Goal: Information Seeking & Learning: Check status

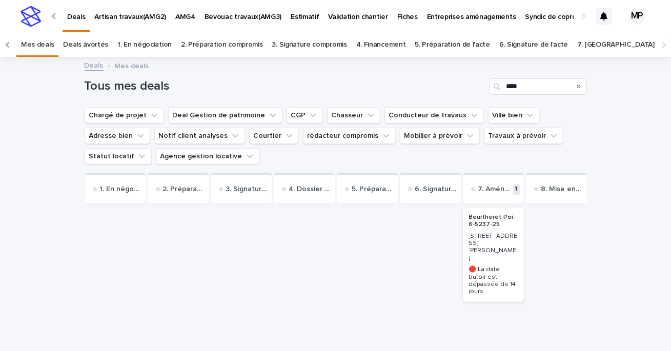
scroll to position [0, 141]
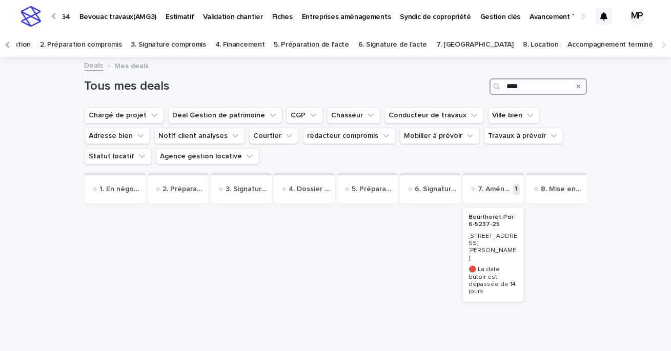
drag, startPoint x: 535, startPoint y: 85, endPoint x: 411, endPoint y: 85, distance: 124.6
click at [412, 85] on div "Tous mes deals ****" at bounding box center [336, 86] width 503 height 16
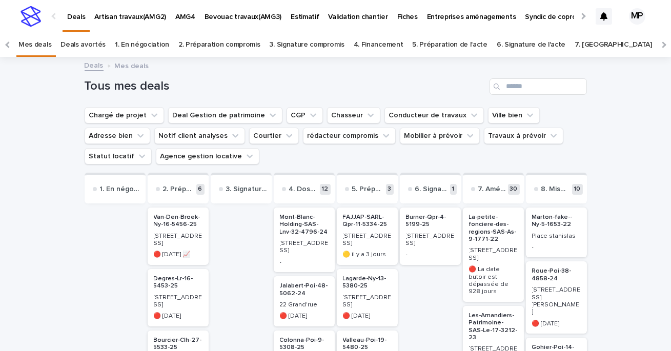
click at [189, 12] on p "AMG4" at bounding box center [185, 11] width 20 height 22
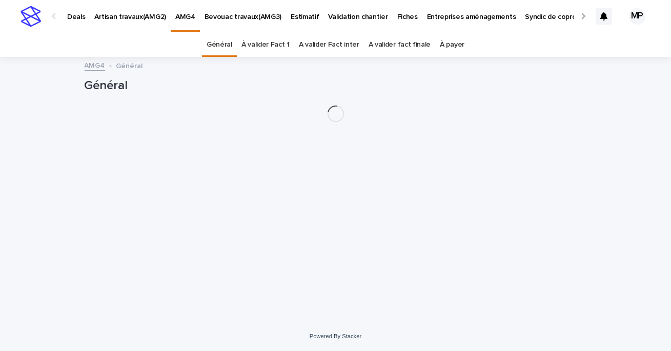
click at [144, 14] on p "Artisan travaux(AMG2)" at bounding box center [130, 11] width 72 height 22
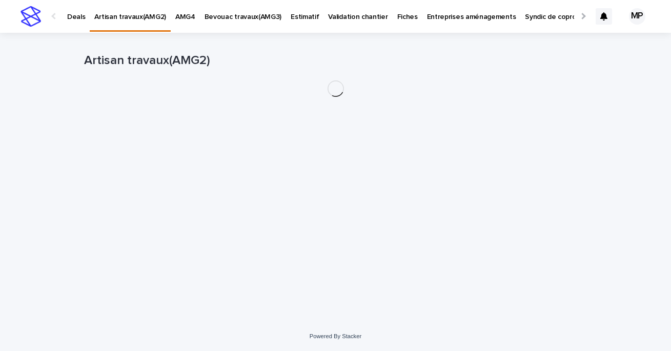
click at [242, 11] on p "Bevouac travaux(AMG3)" at bounding box center [243, 11] width 77 height 22
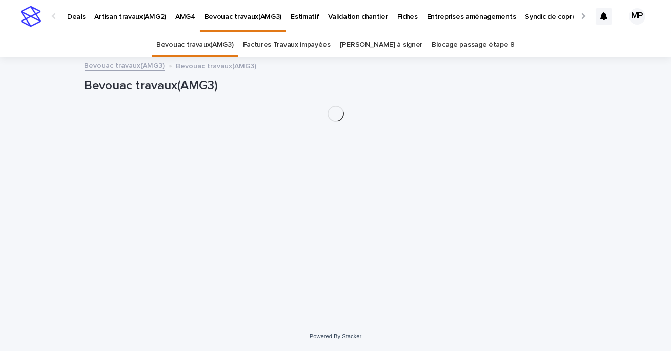
click at [319, 40] on link "Factures Travaux impayées" at bounding box center [287, 45] width 88 height 24
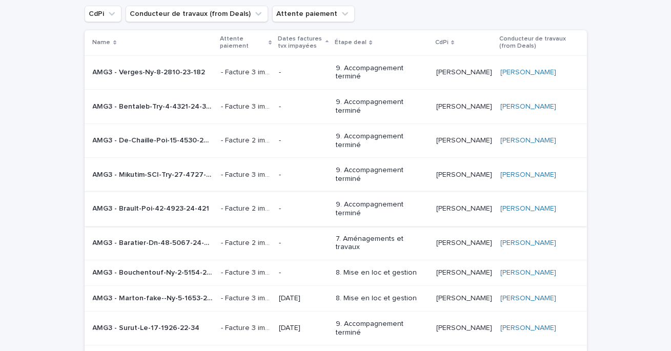
scroll to position [99, 0]
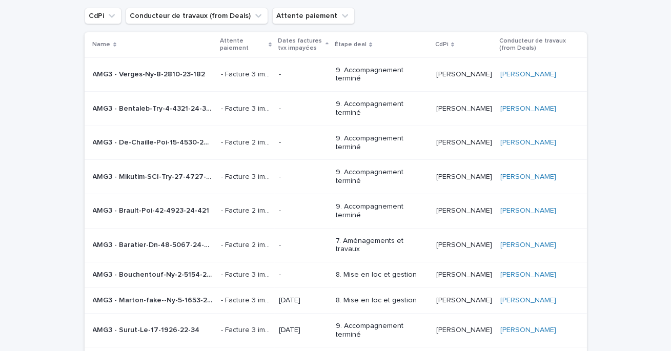
click at [303, 138] on p "-" at bounding box center [303, 142] width 49 height 9
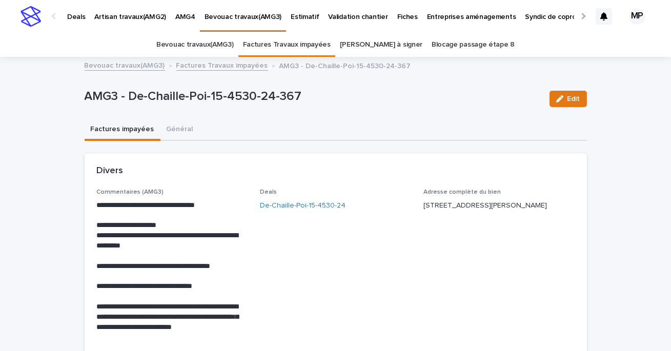
click at [222, 18] on p "Bevouac travaux(AMG3)" at bounding box center [243, 11] width 77 height 22
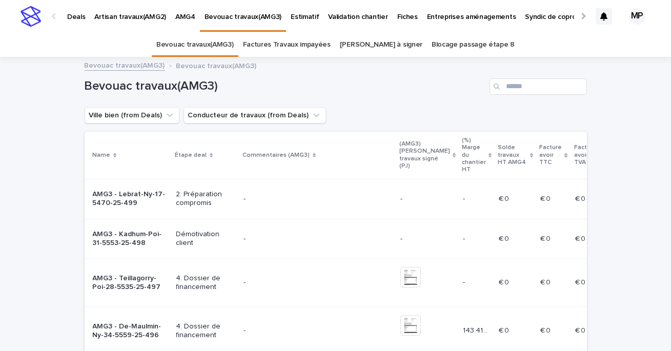
click at [282, 46] on link "Factures Travaux impayées" at bounding box center [287, 45] width 88 height 24
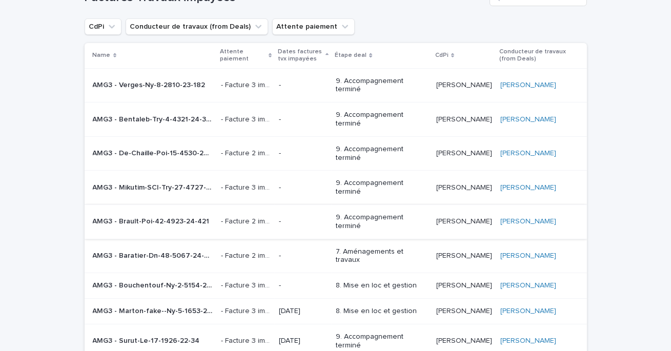
scroll to position [93, 0]
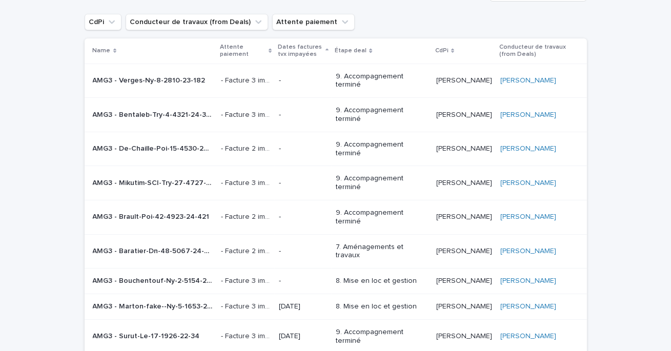
click at [291, 76] on p "-" at bounding box center [303, 80] width 49 height 9
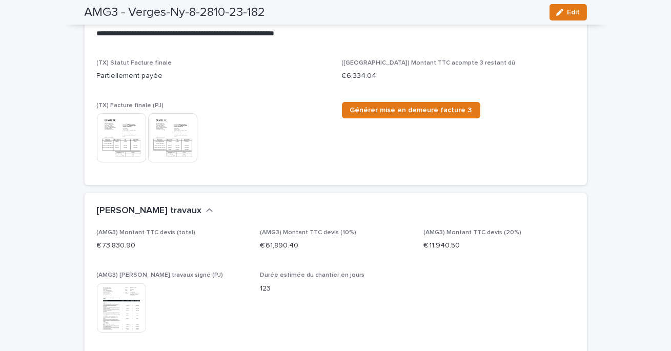
scroll to position [423, 0]
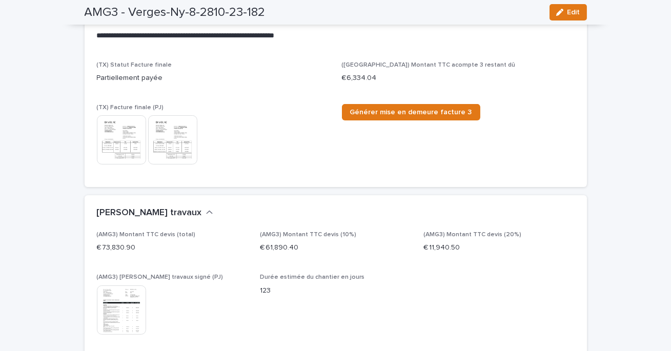
click at [130, 143] on img at bounding box center [121, 139] width 49 height 49
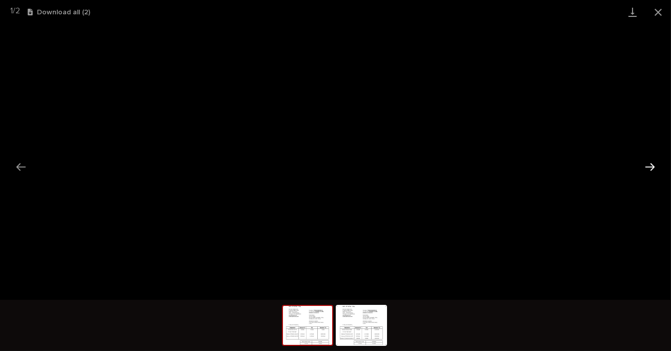
click at [646, 170] on button "Next slide" at bounding box center [651, 167] width 22 height 20
click at [663, 13] on button "Close gallery" at bounding box center [659, 12] width 26 height 24
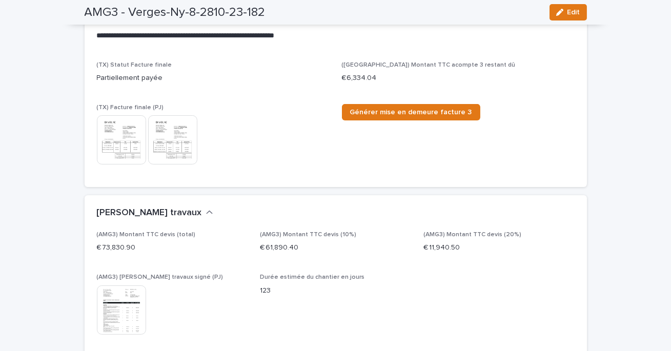
scroll to position [0, 0]
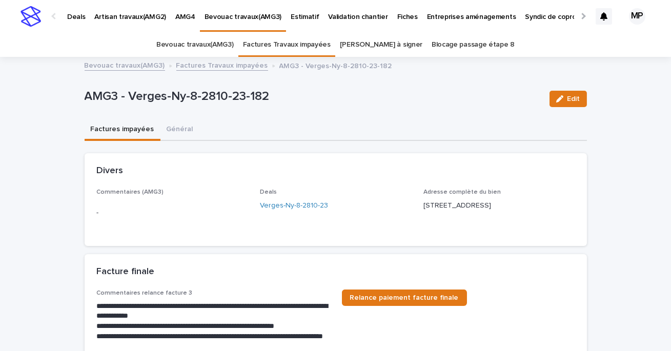
click at [217, 65] on link "Factures Travaux impayées" at bounding box center [222, 65] width 92 height 12
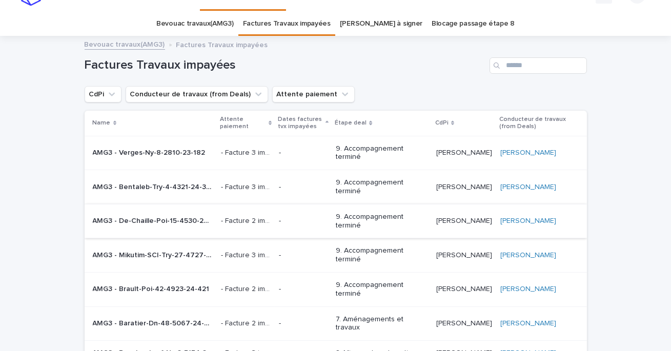
scroll to position [33, 0]
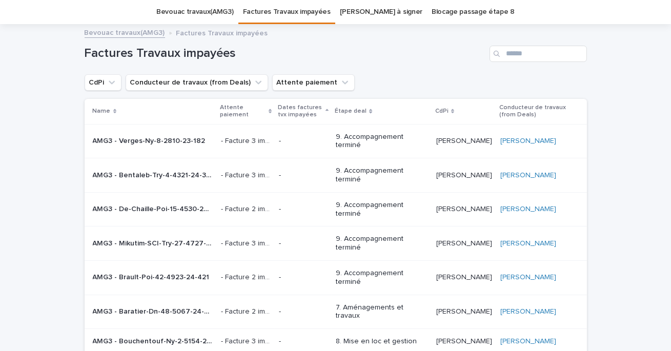
click at [294, 171] on p "-" at bounding box center [303, 175] width 49 height 9
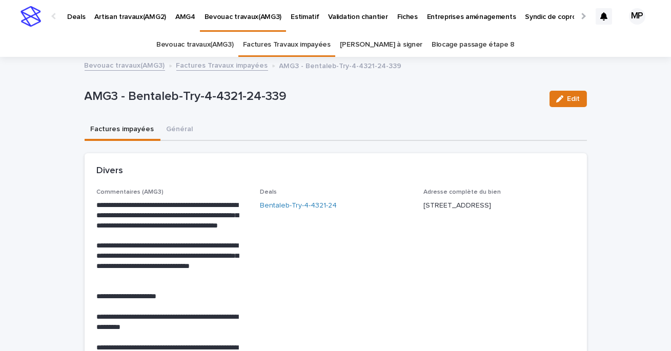
click at [125, 62] on link "Bevouac travaux(AMG3)" at bounding box center [125, 65] width 81 height 12
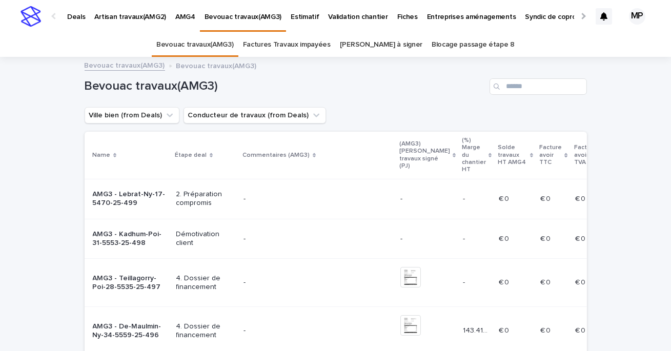
click at [284, 51] on link "Factures Travaux impayées" at bounding box center [287, 45] width 88 height 24
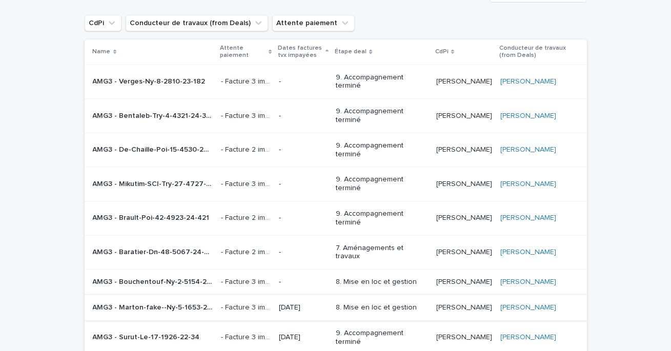
scroll to position [93, 0]
click at [298, 111] on p "-" at bounding box center [303, 115] width 49 height 9
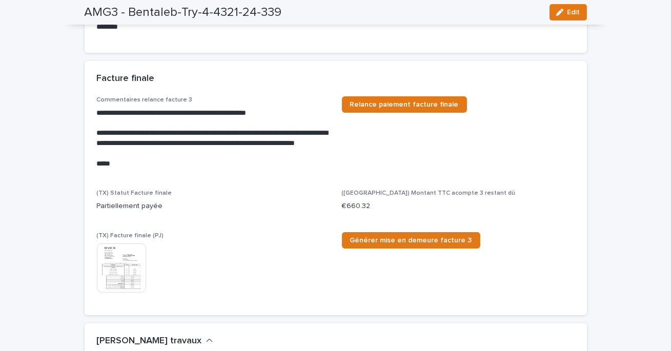
scroll to position [365, 0]
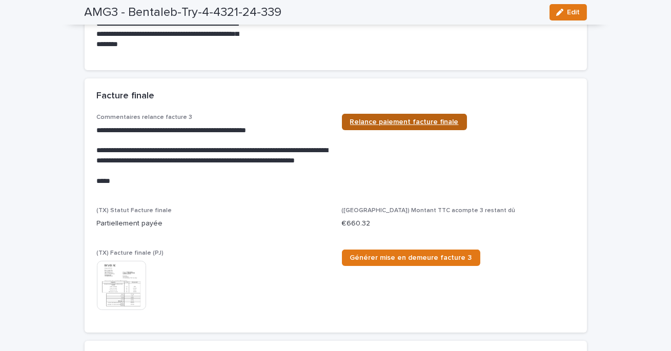
click at [387, 119] on span "Relance paiement facture finale" at bounding box center [404, 121] width 109 height 7
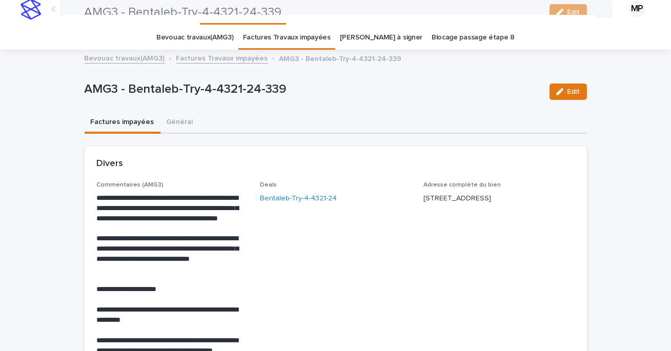
scroll to position [0, 0]
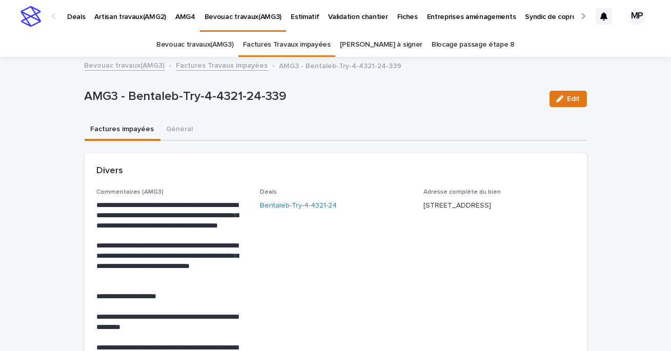
click at [207, 62] on link "Factures Travaux impayées" at bounding box center [222, 65] width 92 height 12
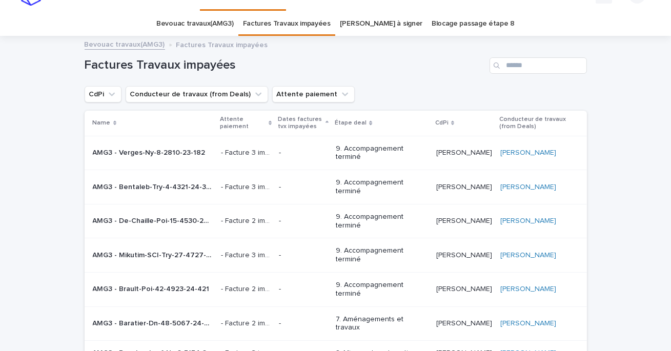
scroll to position [33, 0]
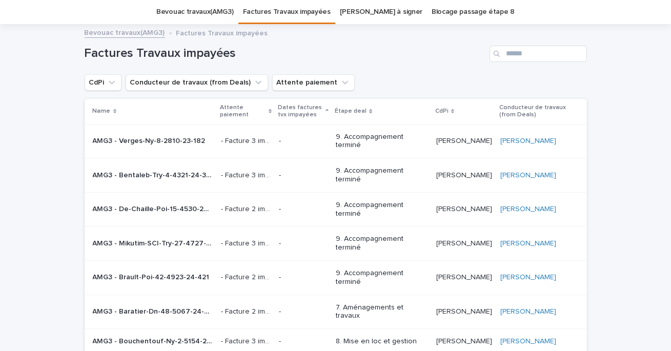
click at [279, 205] on p "-" at bounding box center [303, 209] width 49 height 9
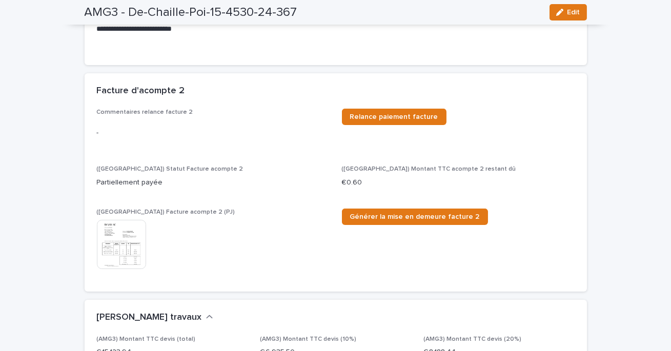
scroll to position [322, 0]
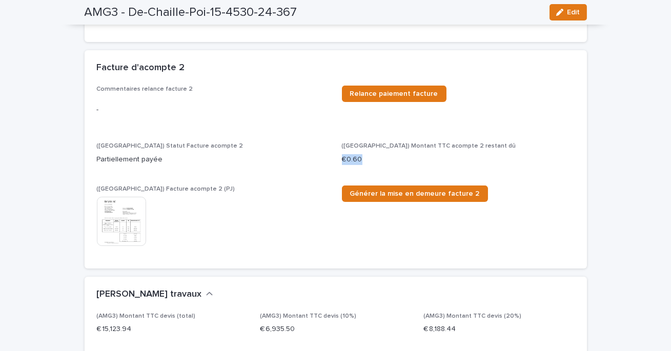
drag, startPoint x: 368, startPoint y: 156, endPoint x: 336, endPoint y: 156, distance: 31.8
click at [336, 156] on div "Commentaires relance facture 2 - Relance paiement facture ([GEOGRAPHIC_DATA]) S…" at bounding box center [336, 171] width 478 height 171
click at [309, 152] on div "Partiellement payée" at bounding box center [213, 158] width 233 height 13
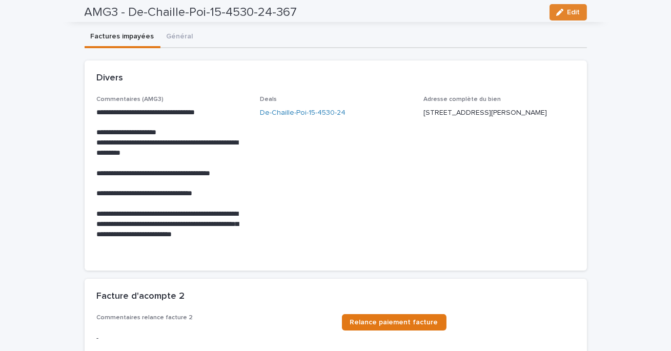
scroll to position [0, 0]
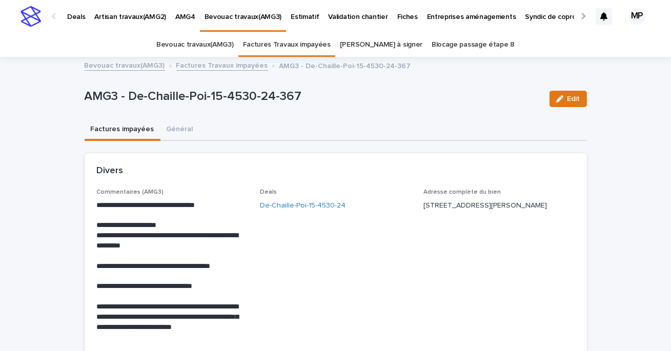
click at [196, 68] on link "Factures Travaux impayées" at bounding box center [222, 65] width 92 height 12
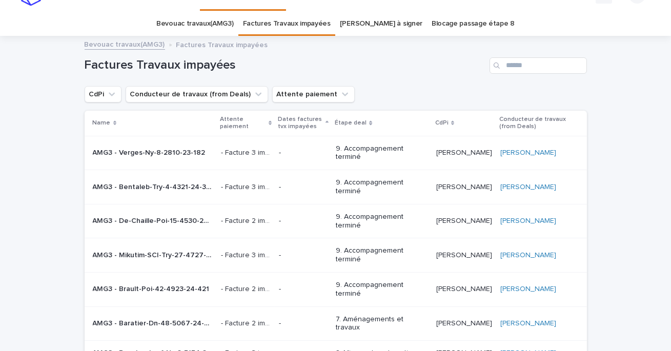
scroll to position [33, 0]
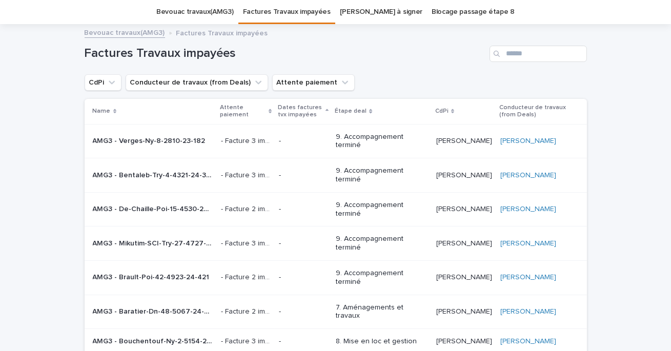
click at [306, 273] on p "-" at bounding box center [303, 277] width 49 height 9
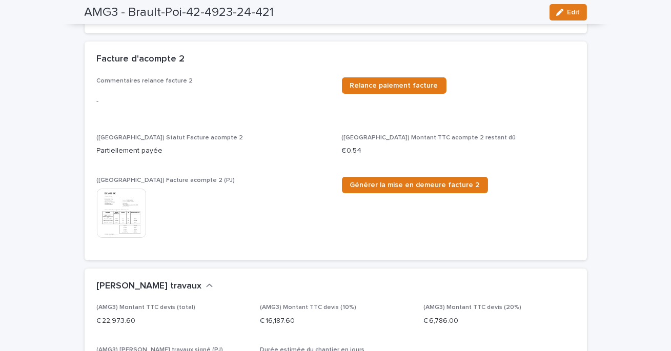
scroll to position [224, 0]
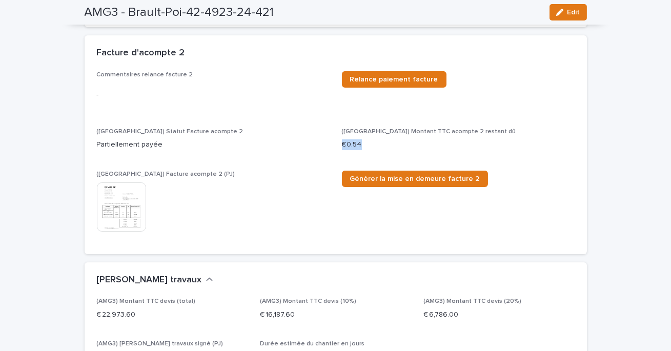
drag, startPoint x: 362, startPoint y: 145, endPoint x: 340, endPoint y: 145, distance: 22.6
click at [340, 145] on div "Commentaires relance facture 2 - Relance paiement facture ([GEOGRAPHIC_DATA]) S…" at bounding box center [336, 156] width 478 height 171
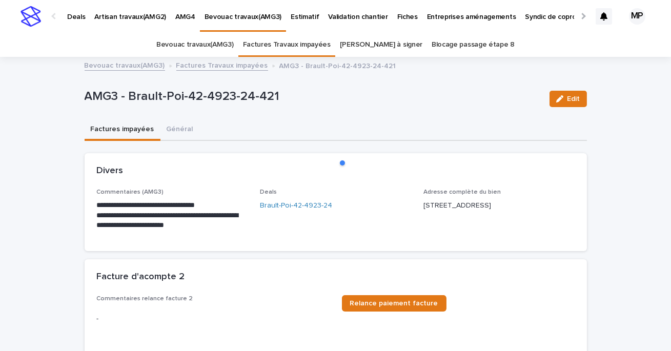
click at [222, 65] on link "Factures Travaux impayées" at bounding box center [222, 65] width 92 height 12
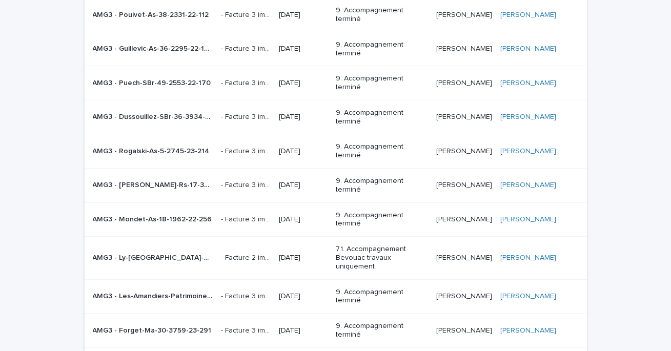
scroll to position [704, 0]
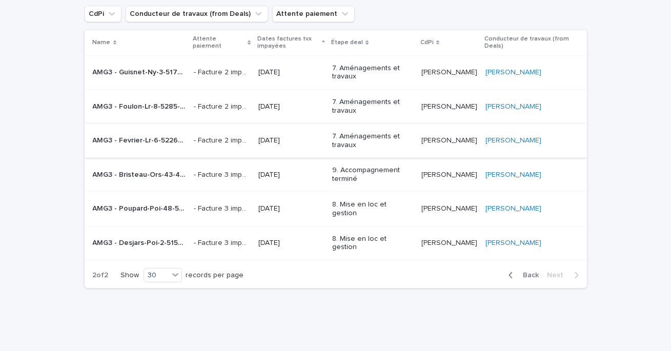
scroll to position [109, 0]
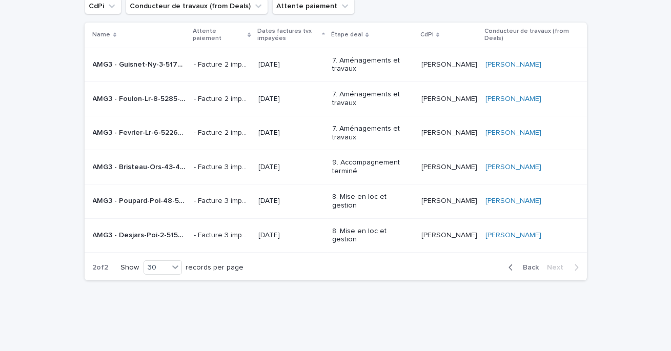
click at [536, 264] on span "Back" at bounding box center [529, 267] width 22 height 7
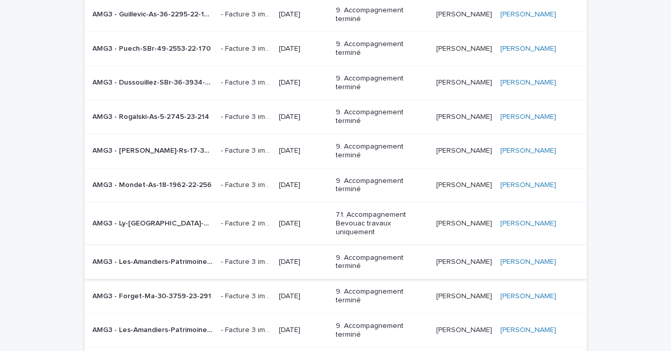
scroll to position [588, 0]
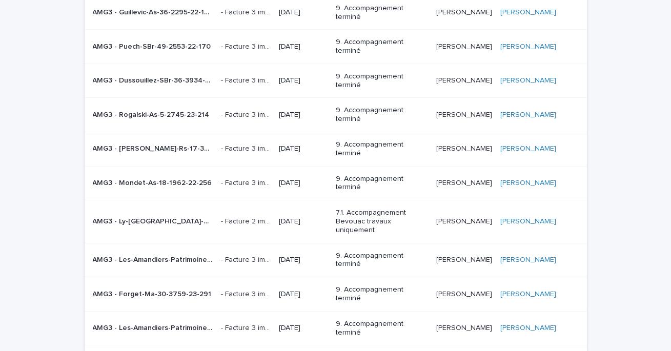
click at [312, 290] on p "[DATE]" at bounding box center [303, 294] width 49 height 9
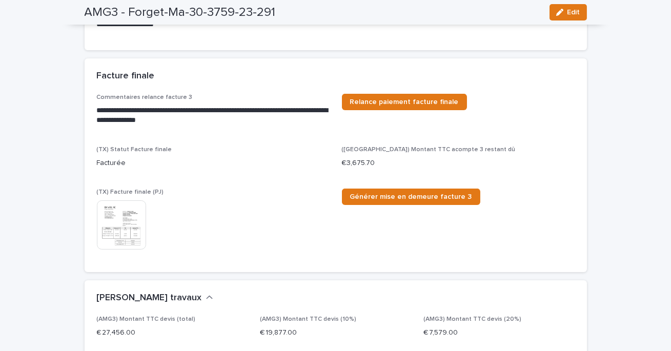
scroll to position [325, 0]
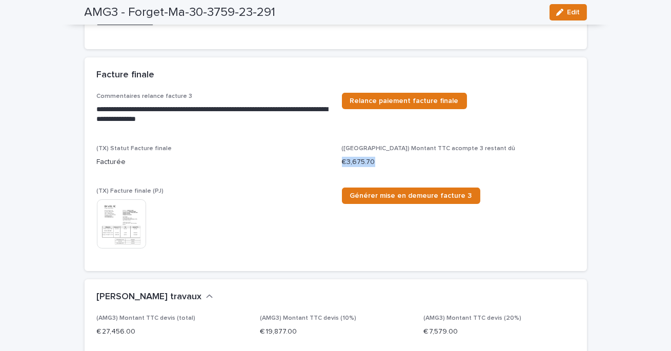
drag, startPoint x: 383, startPoint y: 158, endPoint x: 340, endPoint y: 158, distance: 43.1
click at [340, 158] on div "**********" at bounding box center [336, 176] width 478 height 166
click at [315, 146] on p "(TX) Statut Facture finale" at bounding box center [213, 148] width 233 height 7
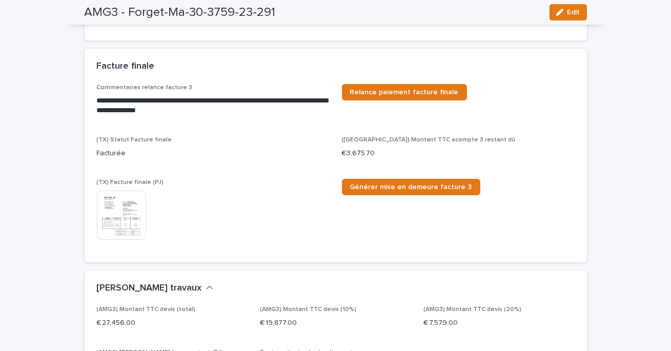
scroll to position [340, 0]
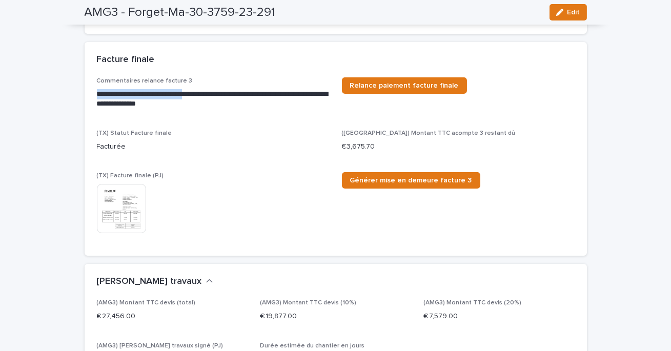
drag, startPoint x: 95, startPoint y: 92, endPoint x: 201, endPoint y: 96, distance: 106.2
click at [201, 96] on div "**********" at bounding box center [336, 166] width 503 height 178
click at [225, 127] on div "**********" at bounding box center [336, 160] width 478 height 166
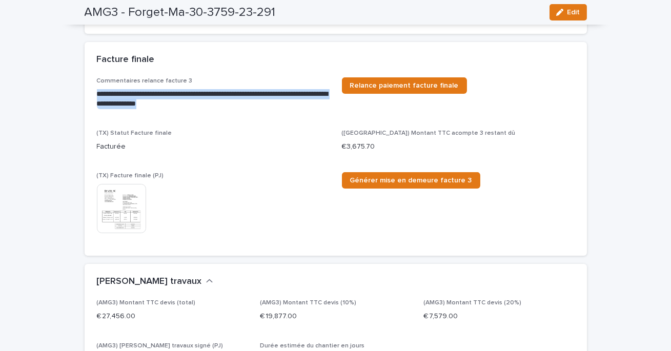
drag, startPoint x: 215, startPoint y: 104, endPoint x: 95, endPoint y: 91, distance: 120.7
click at [95, 91] on div "**********" at bounding box center [336, 166] width 503 height 178
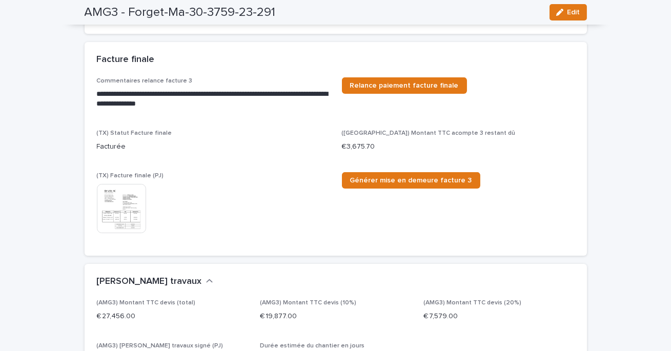
click at [250, 140] on div "Facturée" at bounding box center [213, 146] width 233 height 13
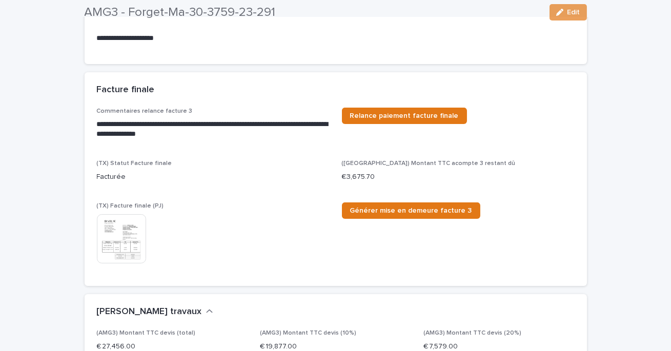
scroll to position [315, 0]
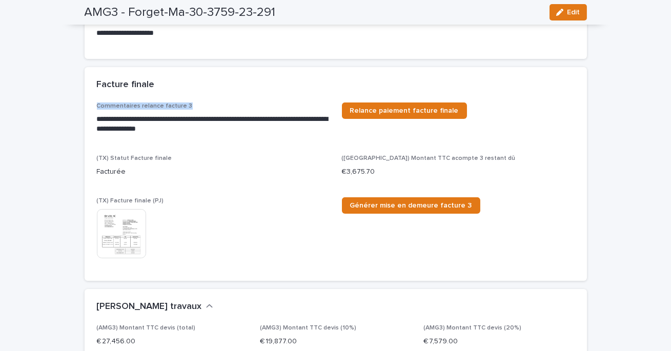
drag, startPoint x: 92, startPoint y: 104, endPoint x: 199, endPoint y: 105, distance: 107.2
click at [199, 105] on div "**********" at bounding box center [336, 192] width 503 height 178
click at [212, 130] on div at bounding box center [245, 123] width 97 height 21
click at [213, 130] on div at bounding box center [245, 123] width 97 height 21
click at [134, 134] on p "**********" at bounding box center [213, 124] width 233 height 21
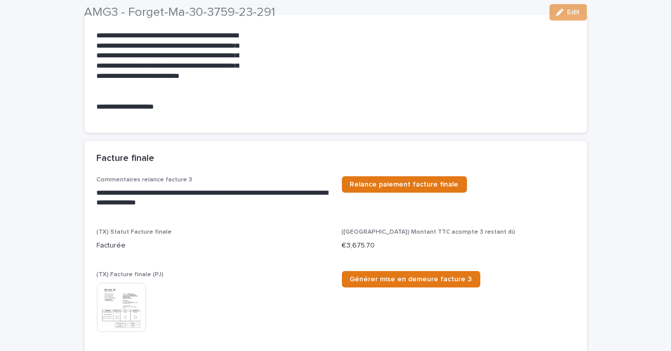
scroll to position [245, 0]
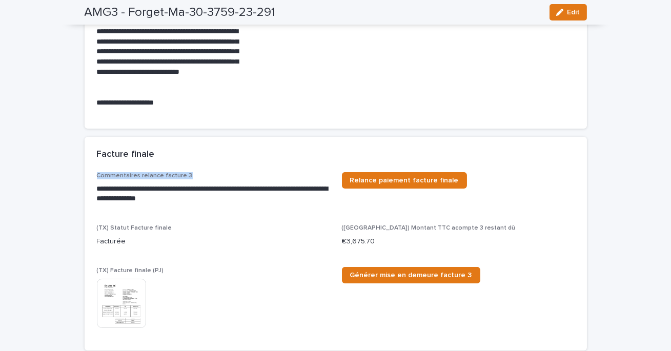
drag, startPoint x: 97, startPoint y: 175, endPoint x: 189, endPoint y: 181, distance: 92.0
click at [189, 181] on div "**********" at bounding box center [213, 192] width 233 height 40
click at [223, 166] on div "Facture finale" at bounding box center [336, 155] width 503 height 36
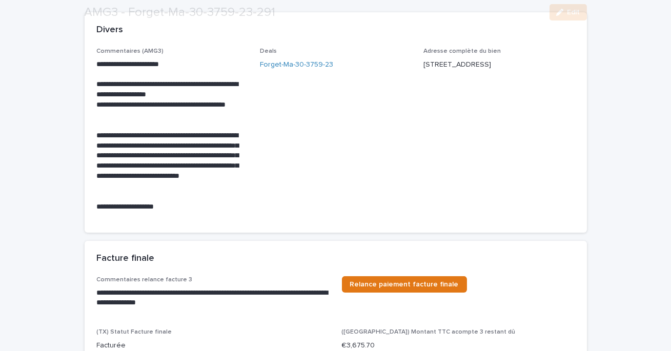
scroll to position [174, 0]
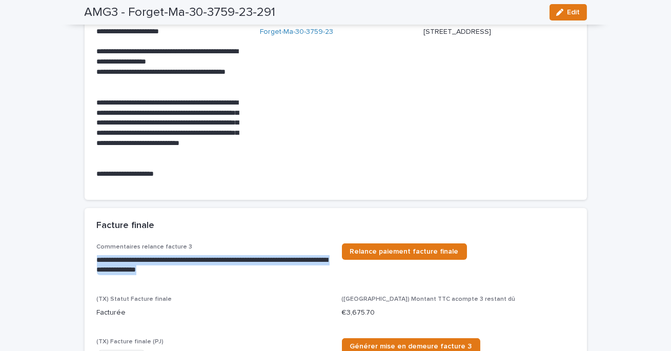
drag, startPoint x: 97, startPoint y: 259, endPoint x: 213, endPoint y: 272, distance: 116.2
click at [213, 272] on p "**********" at bounding box center [213, 265] width 233 height 21
click at [245, 280] on div at bounding box center [260, 290] width 97 height 21
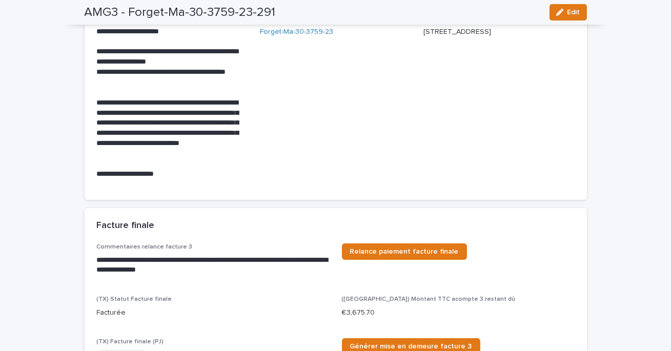
click at [233, 276] on div "**********" at bounding box center [213, 264] width 233 height 40
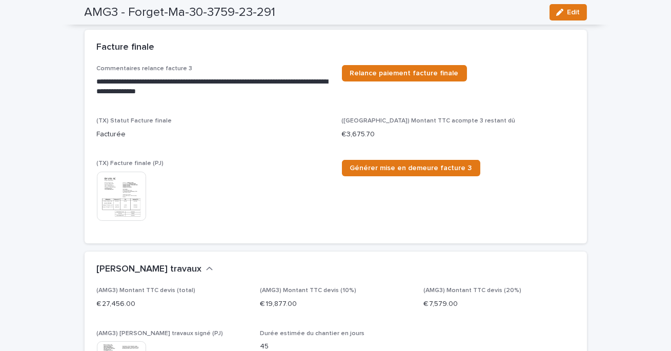
scroll to position [352, 0]
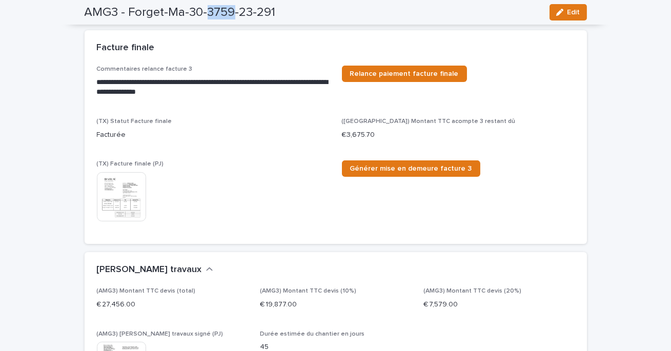
drag, startPoint x: 206, startPoint y: 8, endPoint x: 232, endPoint y: 13, distance: 27.2
click at [232, 13] on h2 "AMG3 - Forget-Ma-30-3759-23-291" at bounding box center [180, 12] width 191 height 15
click at [248, 154] on div "**********" at bounding box center [336, 149] width 478 height 166
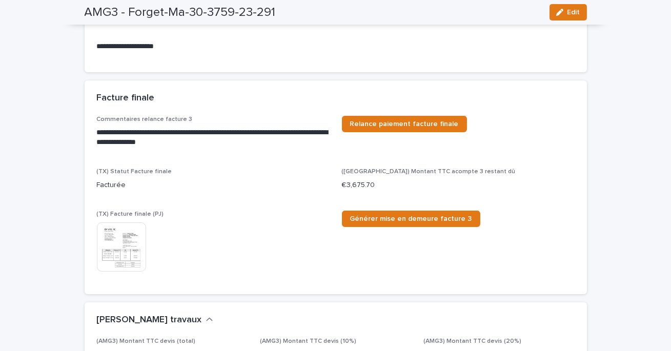
scroll to position [307, 0]
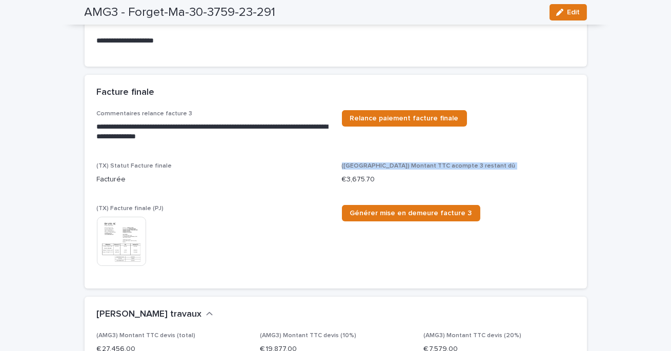
drag, startPoint x: 383, startPoint y: 173, endPoint x: 333, endPoint y: 175, distance: 49.8
click at [333, 175] on div "**********" at bounding box center [336, 193] width 478 height 166
click at [320, 176] on p "Facturée" at bounding box center [213, 179] width 233 height 11
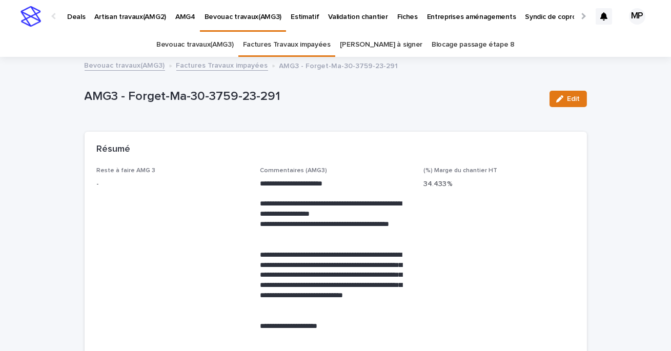
click at [276, 46] on link "Factures Travaux impayées" at bounding box center [287, 45] width 88 height 24
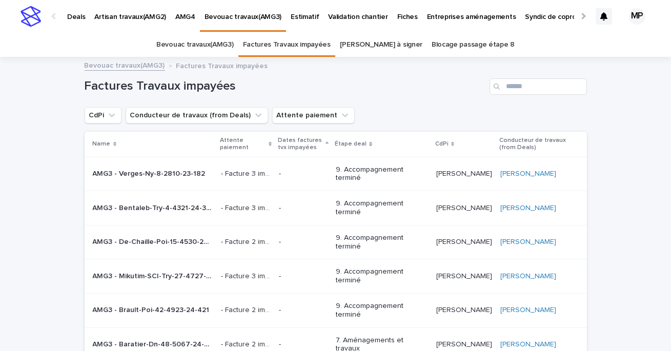
click at [75, 11] on p "Deals" at bounding box center [76, 11] width 18 height 22
